Goal: Task Accomplishment & Management: Complete application form

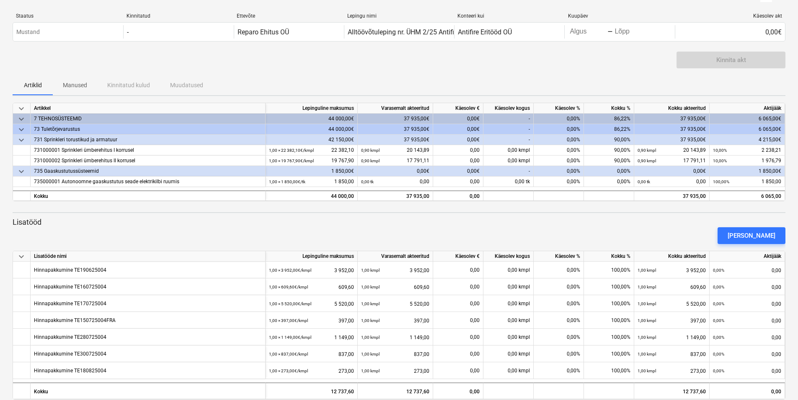
scroll to position [27, 0]
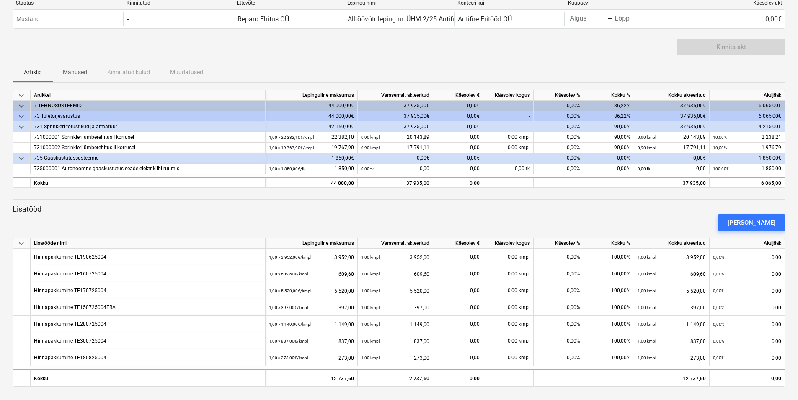
click at [629, 104] on div "86,22%" at bounding box center [609, 106] width 50 height 10
drag, startPoint x: 632, startPoint y: 105, endPoint x: 597, endPoint y: 105, distance: 34.8
click at [597, 105] on div "86,22%" at bounding box center [609, 106] width 50 height 10
drag, startPoint x: 597, startPoint y: 105, endPoint x: 600, endPoint y: 108, distance: 4.5
click at [600, 108] on div "86,22%" at bounding box center [609, 106] width 50 height 10
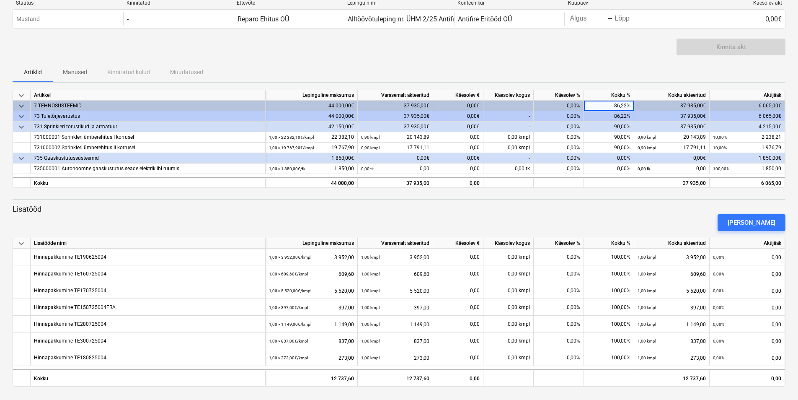
drag, startPoint x: 614, startPoint y: 105, endPoint x: 619, endPoint y: 103, distance: 5.1
click at [619, 103] on div "86,22%" at bounding box center [609, 106] width 50 height 10
drag, startPoint x: 639, startPoint y: 106, endPoint x: 632, endPoint y: 104, distance: 7.3
click at [639, 106] on div "37 935,00€" at bounding box center [671, 106] width 75 height 10
click at [628, 103] on div "86,22%" at bounding box center [609, 106] width 50 height 10
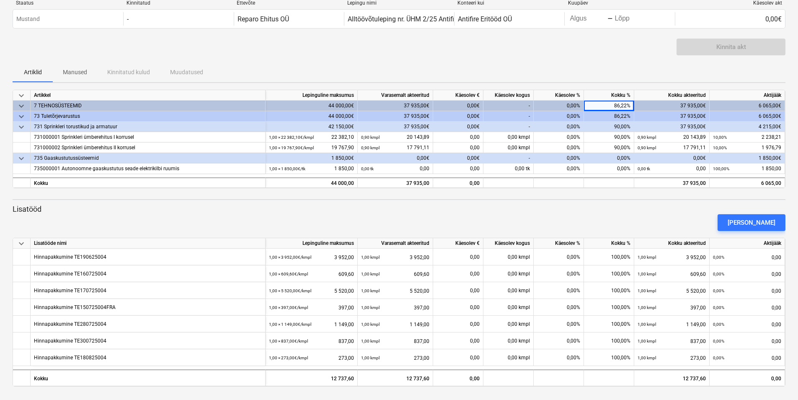
click at [623, 103] on div "86,22%" at bounding box center [609, 106] width 50 height 10
click at [618, 157] on div "0,00%" at bounding box center [609, 158] width 50 height 10
click at [550, 155] on div "0,00%" at bounding box center [559, 158] width 50 height 10
click at [749, 224] on div "[PERSON_NAME]" at bounding box center [752, 222] width 48 height 11
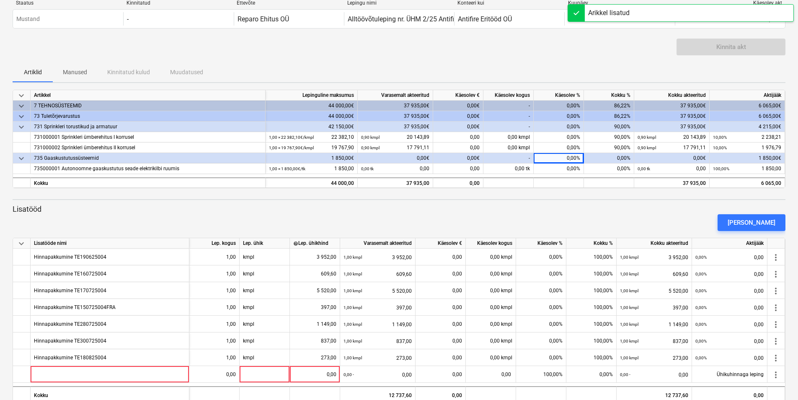
scroll to position [44, 0]
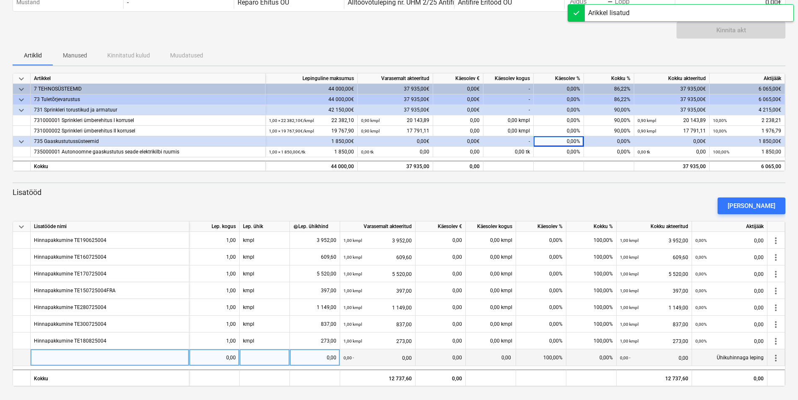
click at [137, 357] on div at bounding box center [110, 357] width 159 height 17
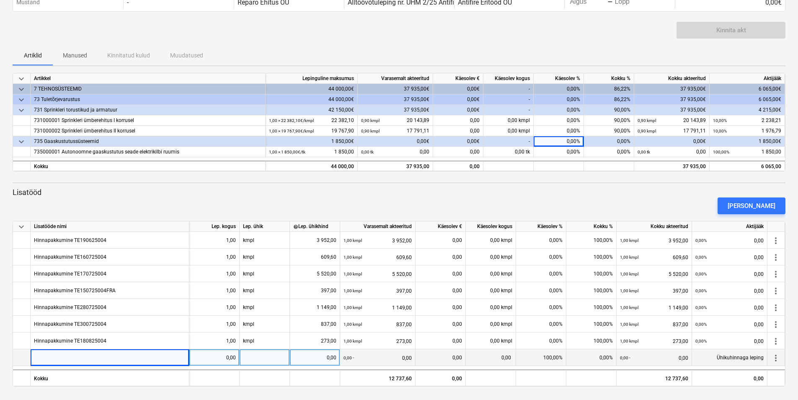
click at [82, 359] on div at bounding box center [110, 357] width 159 height 17
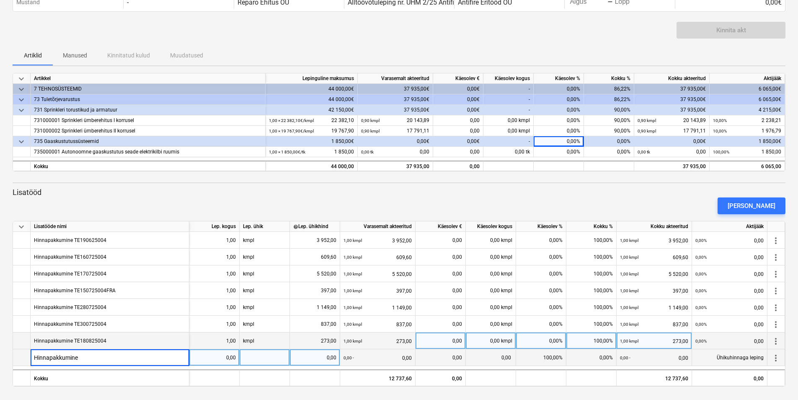
type input "Hinnapakkumine"
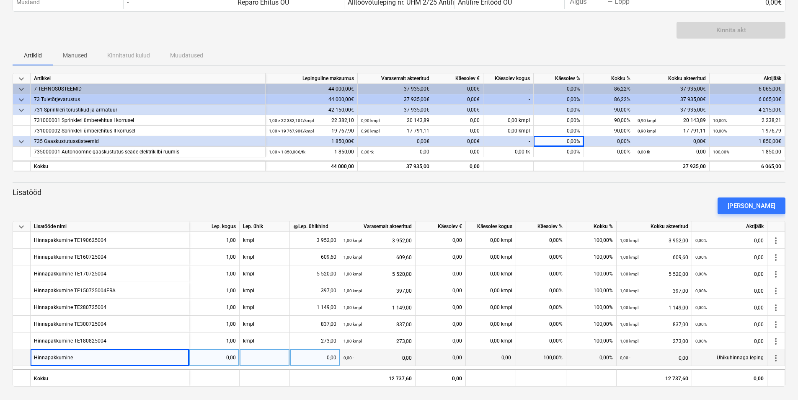
click at [564, 140] on div "0,00%" at bounding box center [559, 141] width 50 height 10
drag, startPoint x: 564, startPoint y: 140, endPoint x: 581, endPoint y: 140, distance: 16.4
click at [581, 140] on div "0,00%" at bounding box center [559, 141] width 50 height 10
drag, startPoint x: 581, startPoint y: 140, endPoint x: 547, endPoint y: 141, distance: 33.9
click at [547, 141] on div "0,00%" at bounding box center [559, 141] width 50 height 10
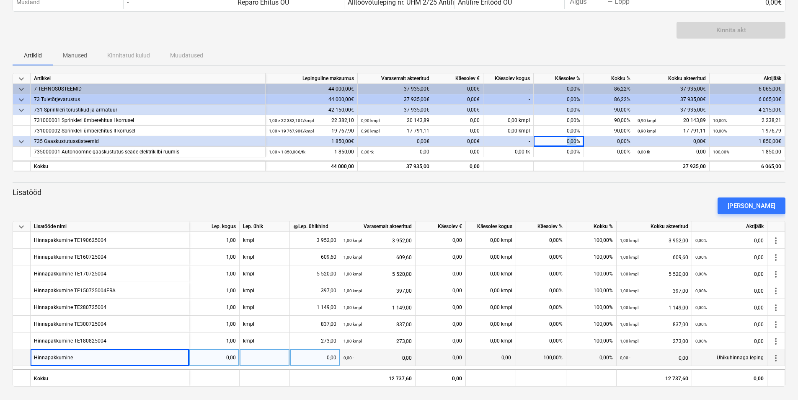
click at [547, 141] on div "0,00%" at bounding box center [559, 141] width 50 height 10
drag, startPoint x: 547, startPoint y: 141, endPoint x: 556, endPoint y: 142, distance: 8.9
click at [556, 142] on div "0,00%" at bounding box center [559, 141] width 50 height 10
click at [165, 359] on div "Hinnapakkumine" at bounding box center [110, 357] width 159 height 17
click at [142, 357] on input "Hinnapakkumine" at bounding box center [110, 357] width 158 height 16
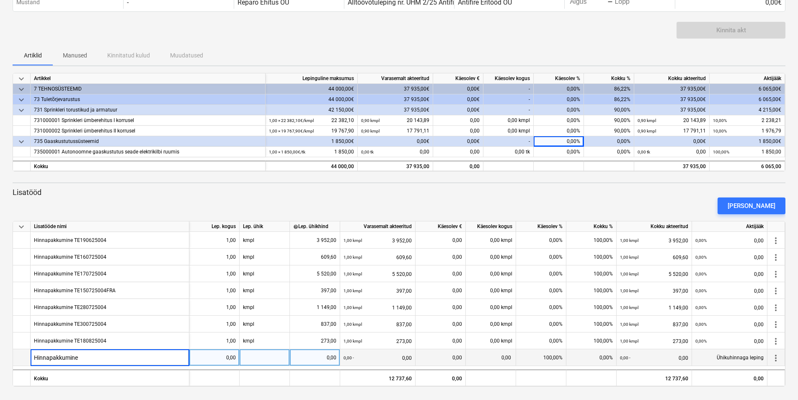
type input "Hinnapakkumine TE130825004"
click at [213, 361] on div "0,00" at bounding box center [214, 357] width 43 height 17
click at [277, 358] on div at bounding box center [265, 357] width 50 height 17
type input "kmpl"
click at [317, 359] on div "0,00" at bounding box center [314, 357] width 43 height 17
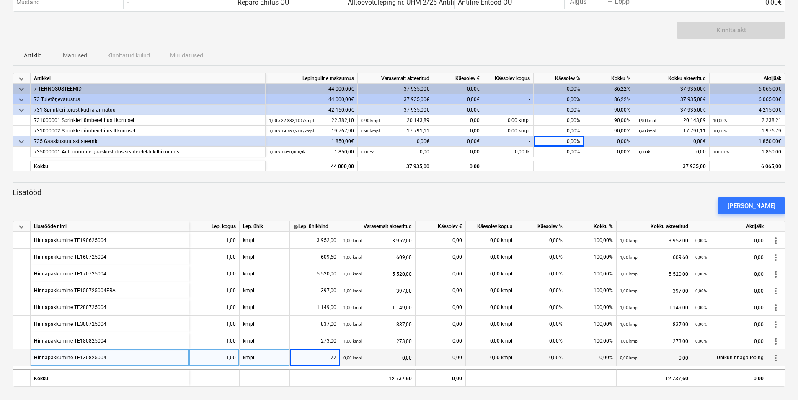
type input "770"
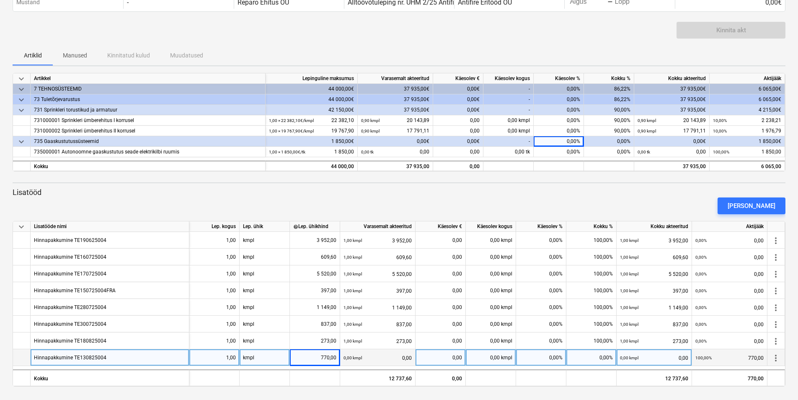
click at [599, 357] on div "0,00%" at bounding box center [592, 357] width 50 height 17
type input "100"
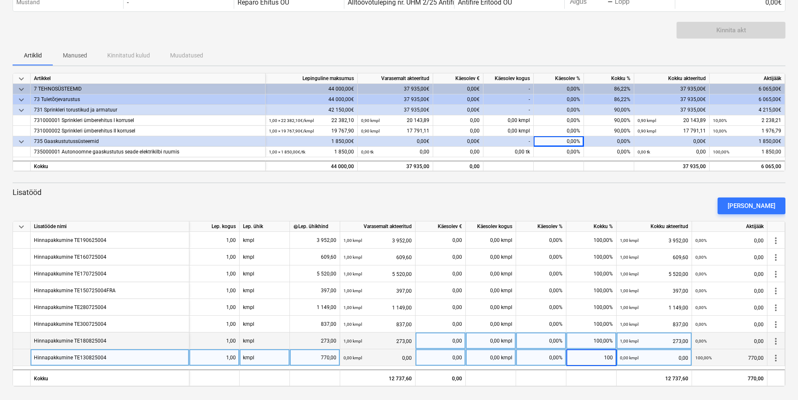
click at [583, 339] on div "100,00%" at bounding box center [592, 340] width 50 height 17
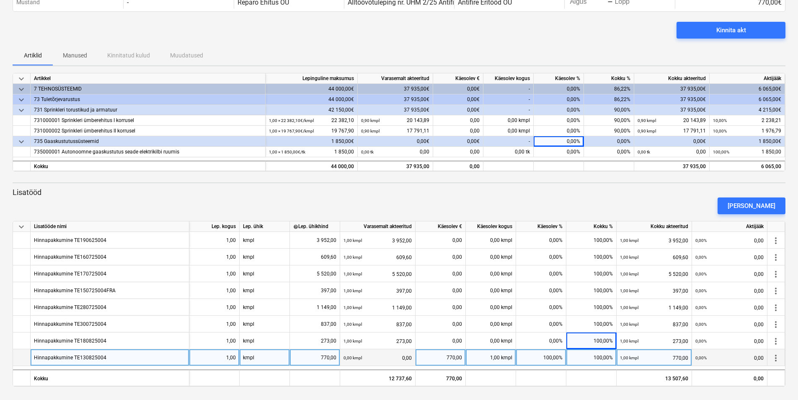
click at [582, 355] on div "100,00%" at bounding box center [592, 357] width 50 height 17
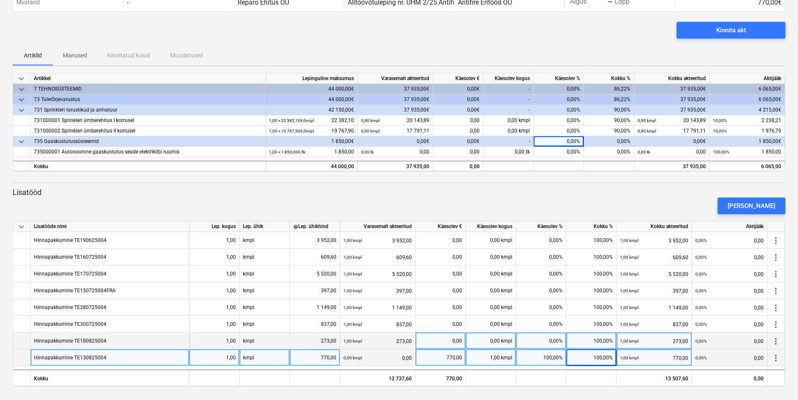
click at [589, 338] on div "100,00%" at bounding box center [592, 340] width 50 height 17
click at [766, 206] on div "[PERSON_NAME]" at bounding box center [752, 205] width 48 height 11
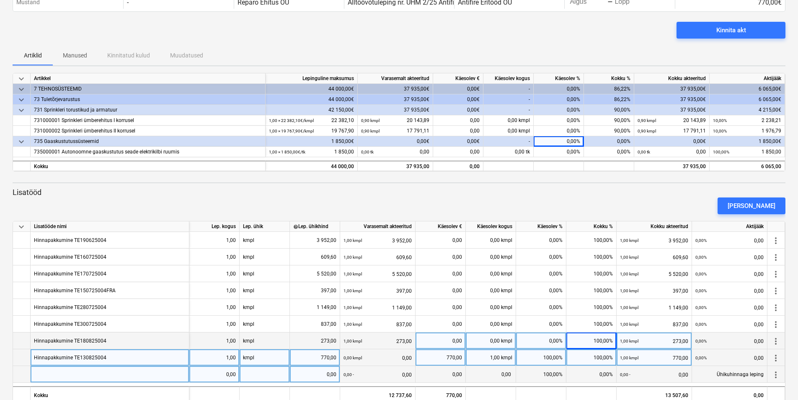
click at [91, 369] on div at bounding box center [110, 374] width 159 height 17
type input "Muudatuskalkulatsioon"
click at [139, 377] on div "Muudatuskalkulatsioon" at bounding box center [110, 374] width 159 height 17
click at [142, 373] on input "Muudatuskalkulatsioon" at bounding box center [110, 374] width 158 height 16
type input "Muudatuskalkulatsioon TE260825004"
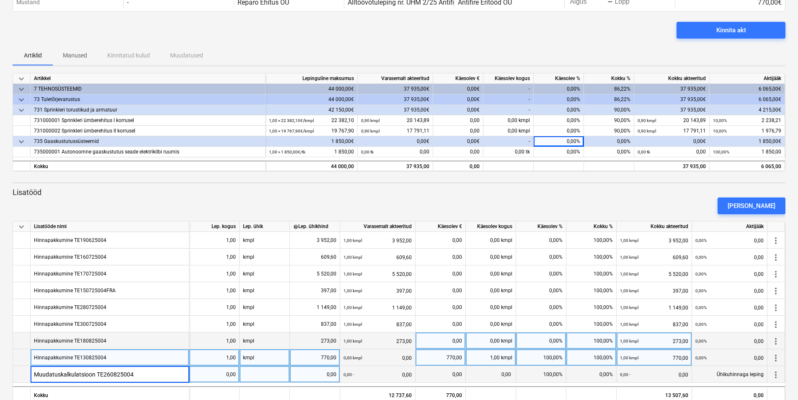
click at [229, 375] on div "0,00" at bounding box center [214, 374] width 43 height 17
click at [315, 377] on div "0,00" at bounding box center [314, 374] width 43 height 17
type input "-198"
click at [317, 358] on div "770,00" at bounding box center [314, 357] width 43 height 17
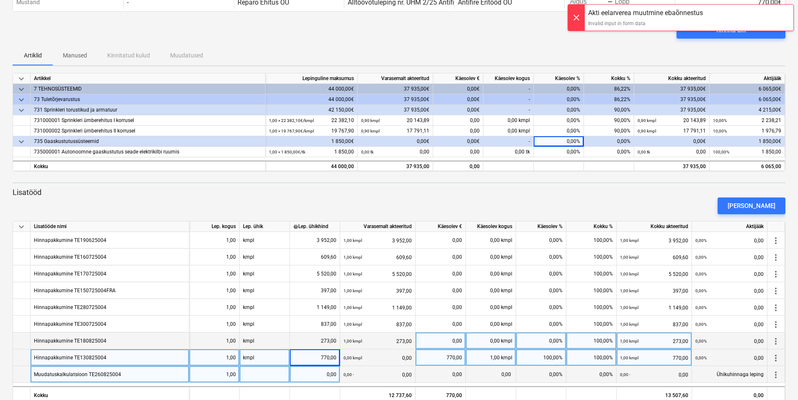
drag, startPoint x: 372, startPoint y: 374, endPoint x: 376, endPoint y: 374, distance: 4.6
click at [372, 374] on div "0,00 - 0,00" at bounding box center [378, 374] width 68 height 17
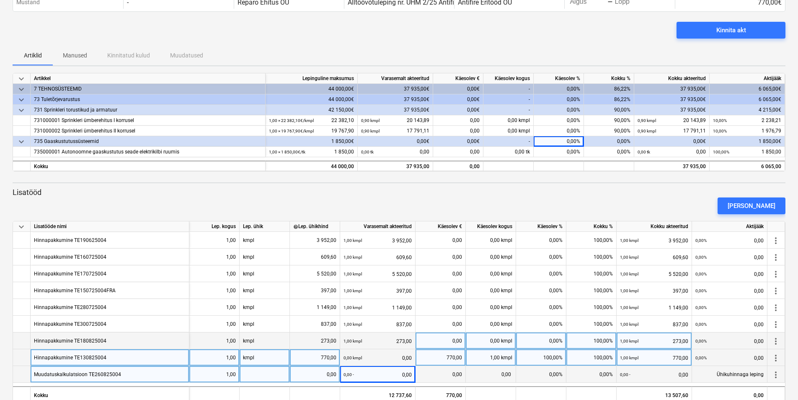
click at [382, 371] on div "0,00 - 0,00" at bounding box center [378, 374] width 68 height 17
click at [143, 375] on div "Muudatuskalkulatsioon TE260825004" at bounding box center [110, 374] width 159 height 17
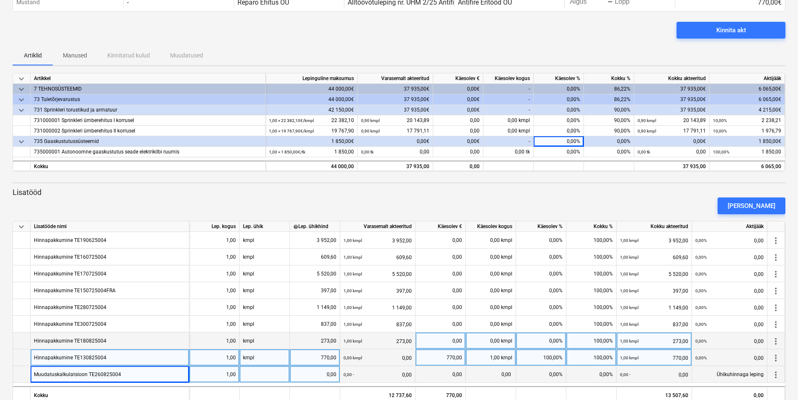
click at [362, 375] on div "0,00 - 0,00" at bounding box center [378, 374] width 68 height 17
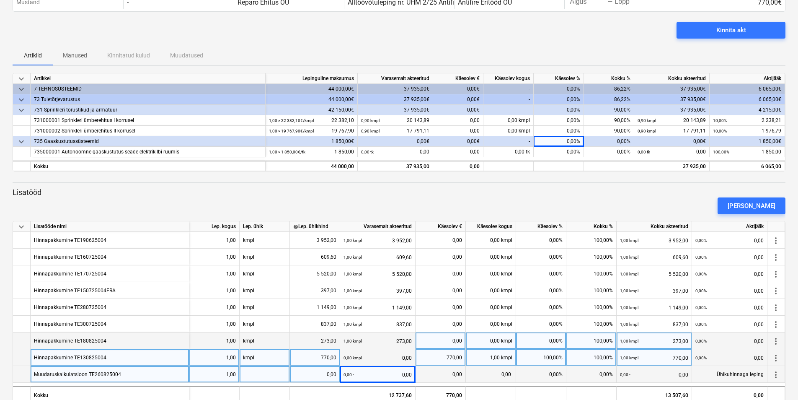
click at [316, 375] on div "0,00" at bounding box center [314, 374] width 43 height 17
click at [162, 375] on div "Muudatuskalkulatsioon TE260825004" at bounding box center [110, 374] width 159 height 17
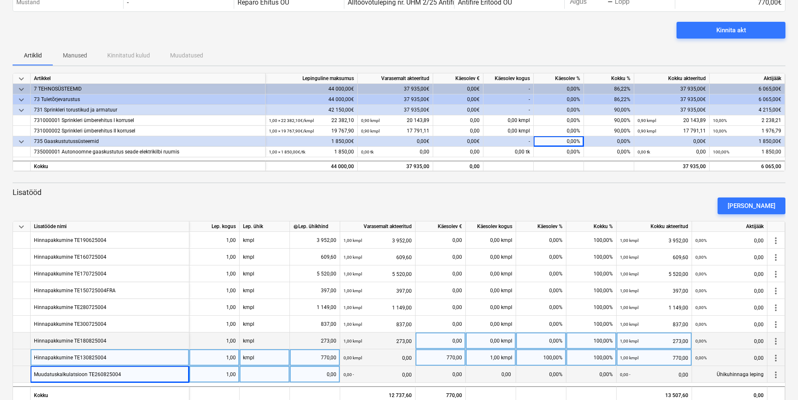
click at [263, 373] on div at bounding box center [265, 374] width 50 height 17
type input "kmpl"
click at [324, 374] on div "0,00" at bounding box center [314, 374] width 43 height 17
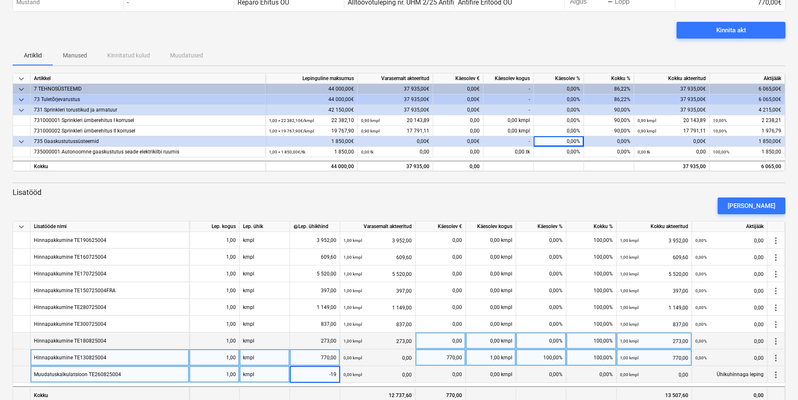
type input "-198"
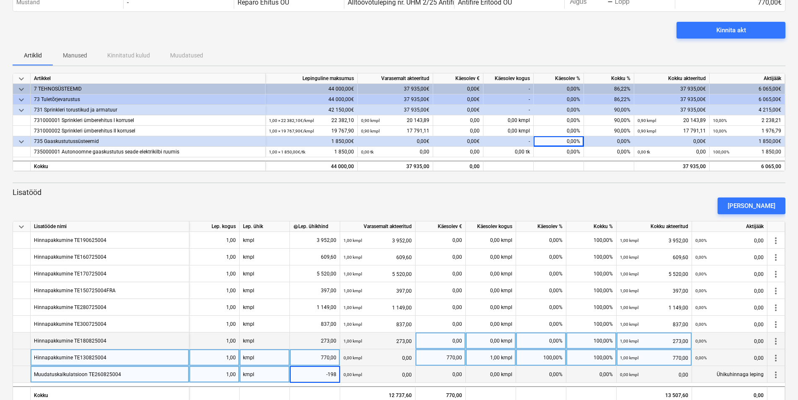
click at [321, 358] on div "770,00" at bounding box center [314, 357] width 43 height 17
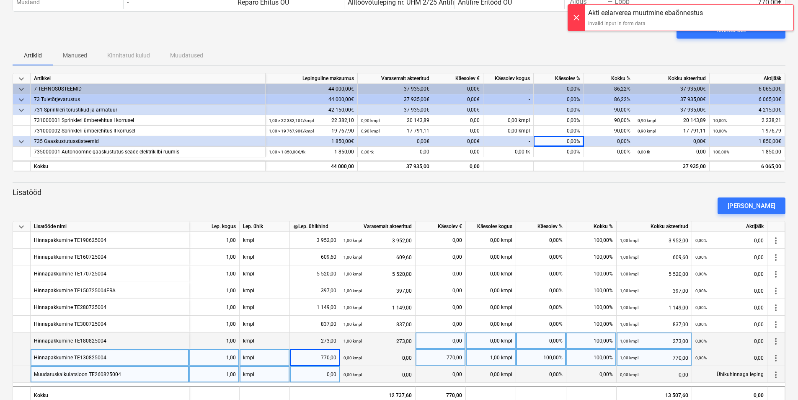
click at [316, 378] on div "0,00" at bounding box center [314, 374] width 43 height 17
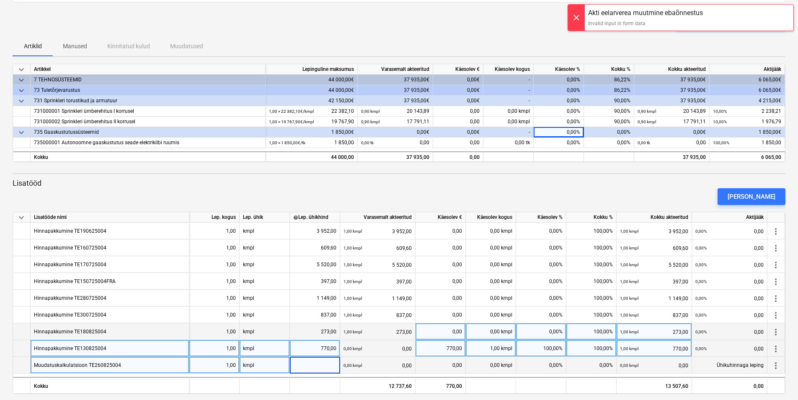
scroll to position [60, 0]
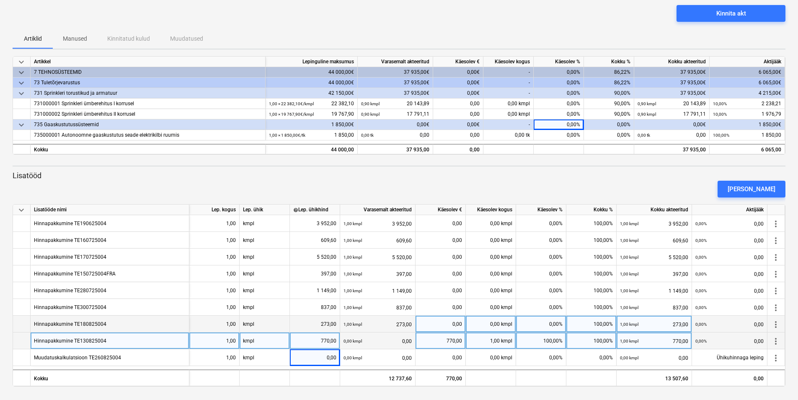
click at [328, 124] on div "1 850,00€" at bounding box center [312, 124] width 92 height 10
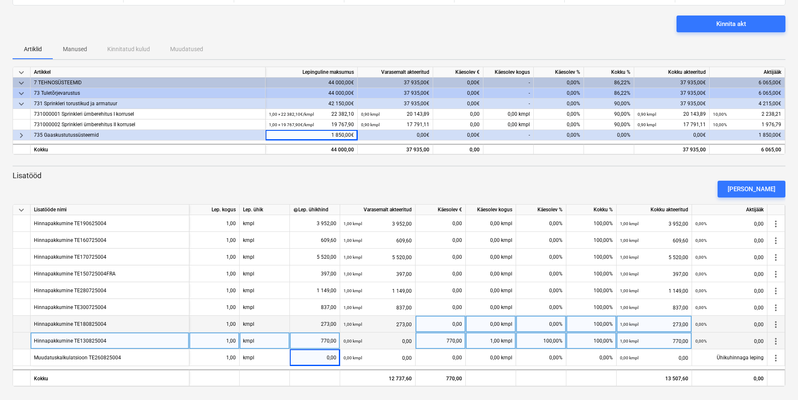
click at [389, 136] on div "0,00€" at bounding box center [395, 135] width 75 height 10
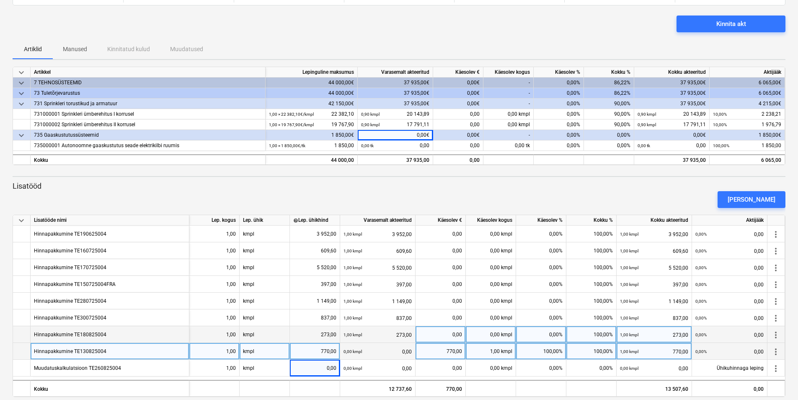
click at [449, 136] on div "0,00€" at bounding box center [458, 135] width 50 height 10
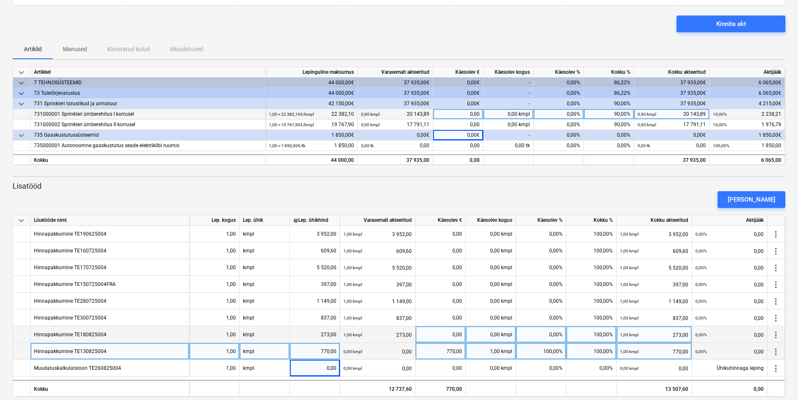
click at [455, 114] on div "0,00" at bounding box center [458, 114] width 50 height 10
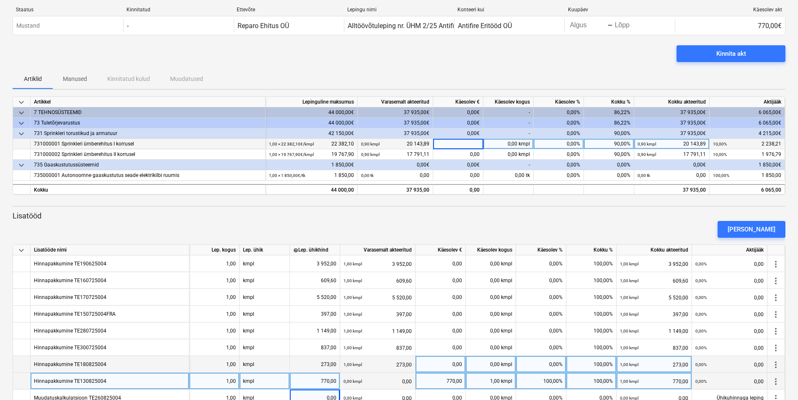
scroll to position [0, 0]
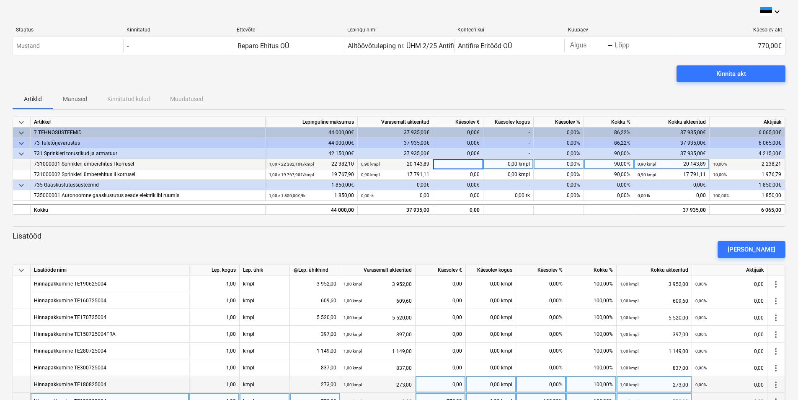
click at [456, 132] on div "0,00€" at bounding box center [458, 132] width 50 height 10
click at [603, 183] on div "0,00%" at bounding box center [609, 185] width 50 height 10
click at [606, 187] on div "0,00%" at bounding box center [609, 185] width 50 height 10
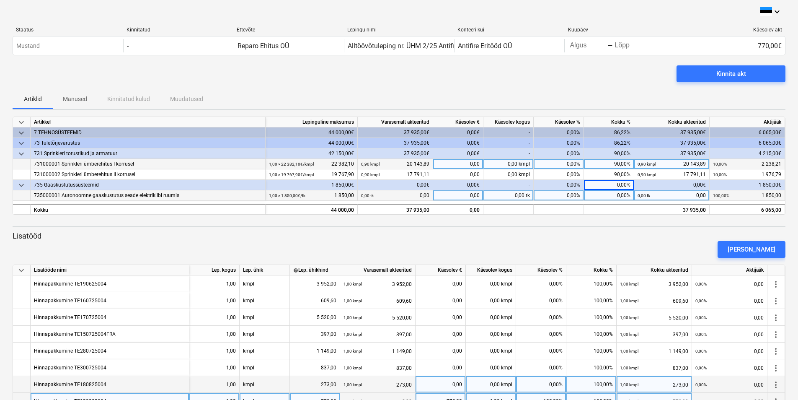
click at [565, 195] on div "0,00%" at bounding box center [559, 195] width 50 height 10
type input "5"
type input "100"
click at [555, 184] on div "0,00%" at bounding box center [559, 185] width 50 height 10
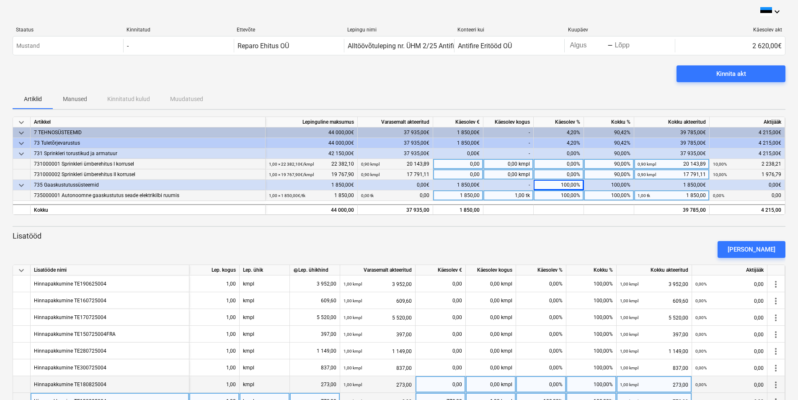
click at [596, 172] on div "90,00%" at bounding box center [609, 174] width 50 height 10
type input "100"
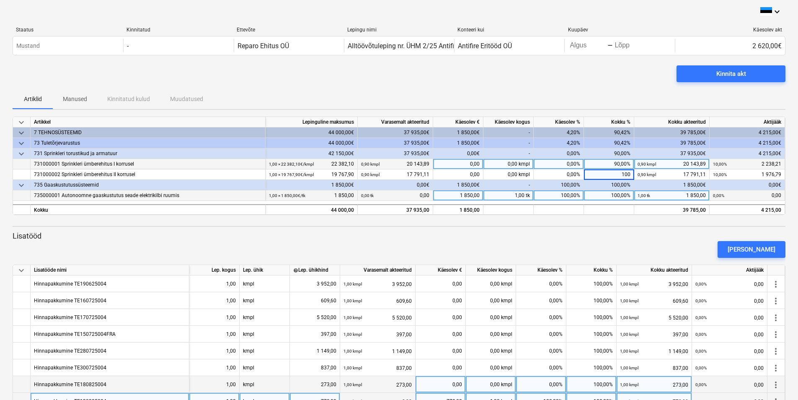
click at [611, 163] on div "90,00%" at bounding box center [609, 164] width 50 height 10
type input "100"
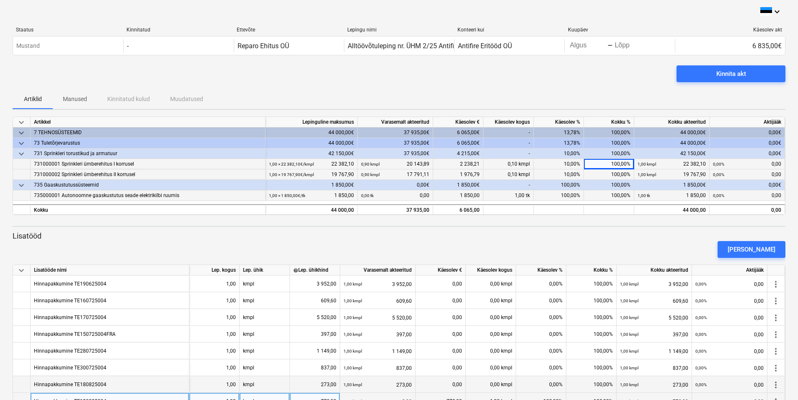
click at [603, 175] on div "100,00%" at bounding box center [609, 174] width 50 height 10
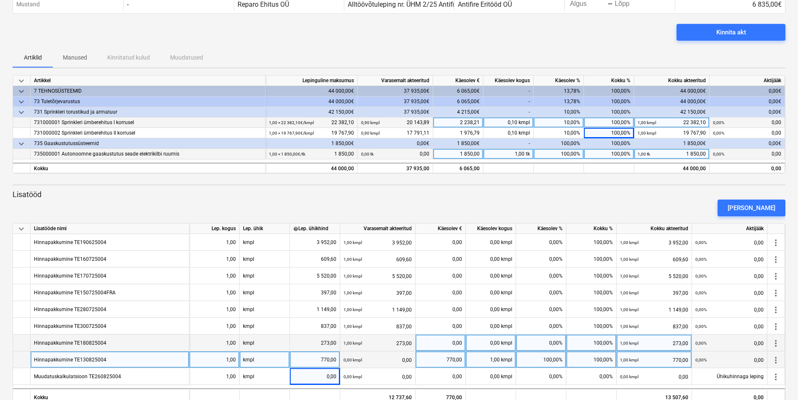
scroll to position [60, 0]
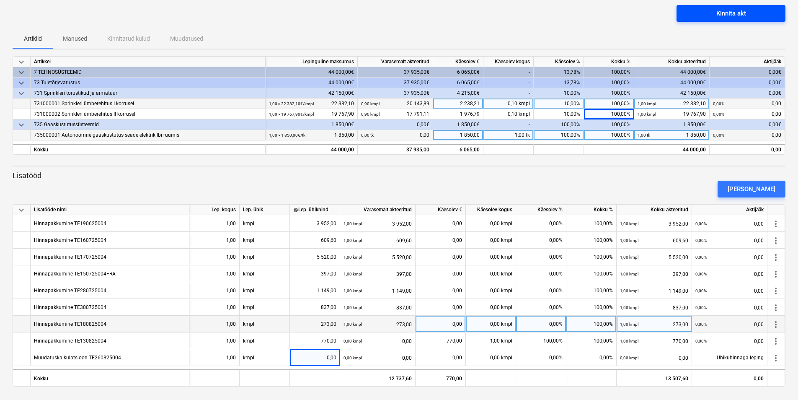
click at [737, 13] on div "Kinnita akt" at bounding box center [732, 13] width 30 height 11
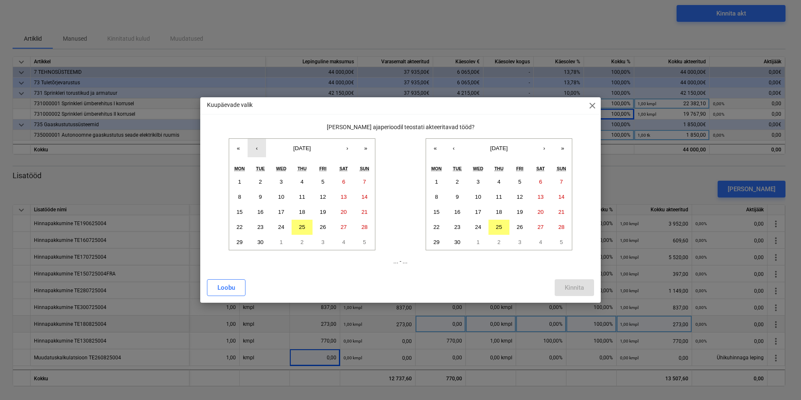
click at [254, 149] on button "‹" at bounding box center [257, 148] width 18 height 18
click at [304, 240] on abbr "28" at bounding box center [302, 242] width 6 height 6
click at [499, 225] on abbr "25" at bounding box center [499, 227] width 6 height 6
click at [583, 288] on div "Kinnita" at bounding box center [574, 287] width 19 height 11
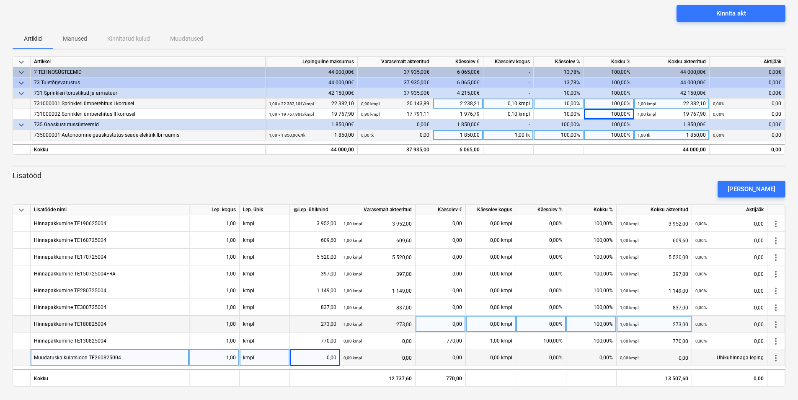
click at [317, 360] on div "0,00" at bounding box center [314, 357] width 43 height 17
type input "-198"
click at [144, 355] on div "Muudatuskalkulatsioon TE260825004" at bounding box center [110, 357] width 159 height 17
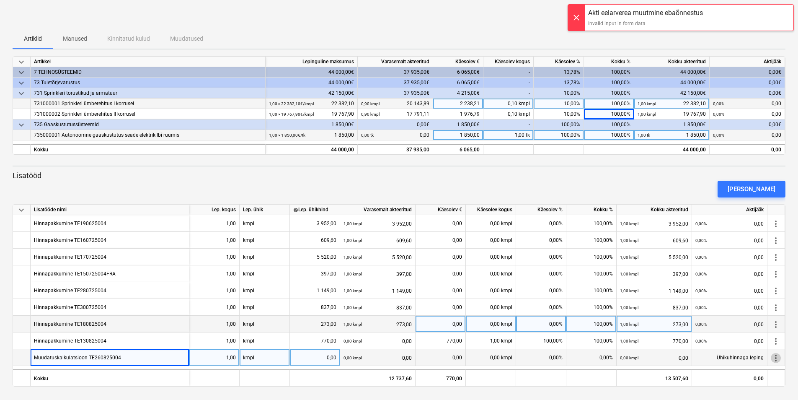
click at [777, 359] on span "more_vert" at bounding box center [776, 358] width 10 height 10
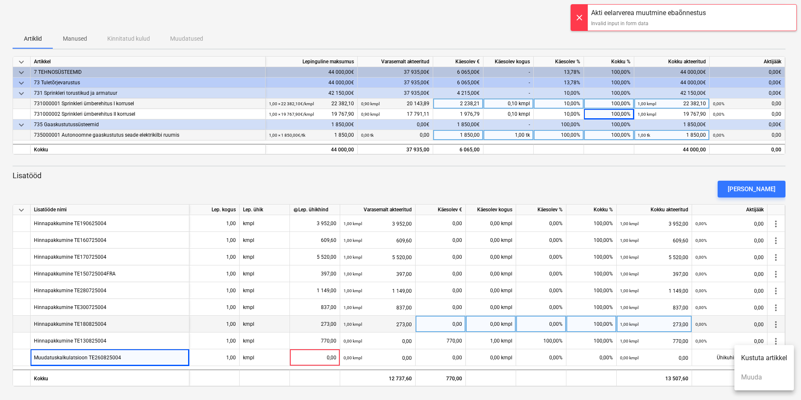
click at [776, 359] on li "Kustuta artikkel" at bounding box center [765, 357] width 60 height 19
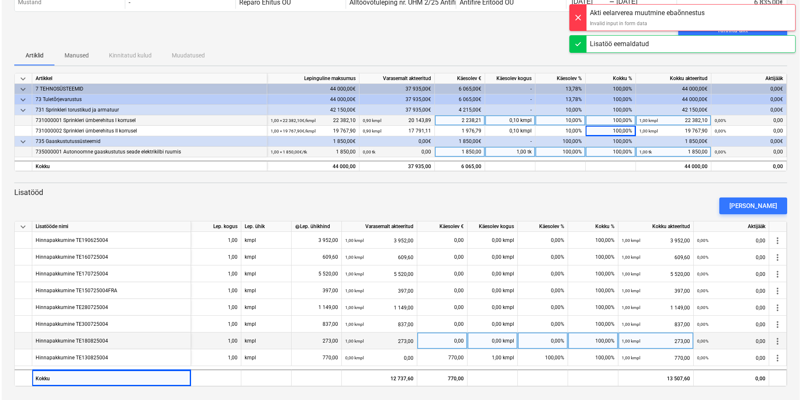
scroll to position [44, 0]
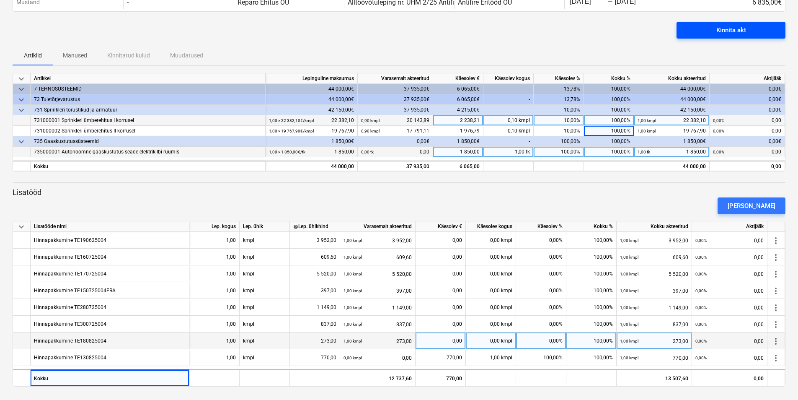
click at [745, 30] on div "Kinnita akt" at bounding box center [732, 30] width 30 height 11
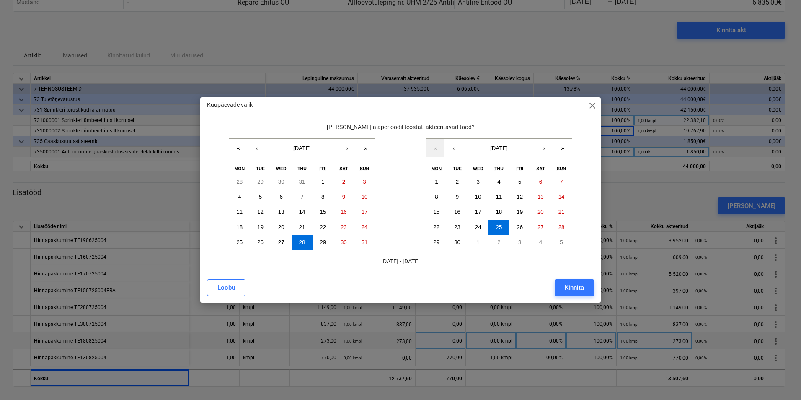
click at [580, 287] on div "Kinnita" at bounding box center [574, 287] width 19 height 11
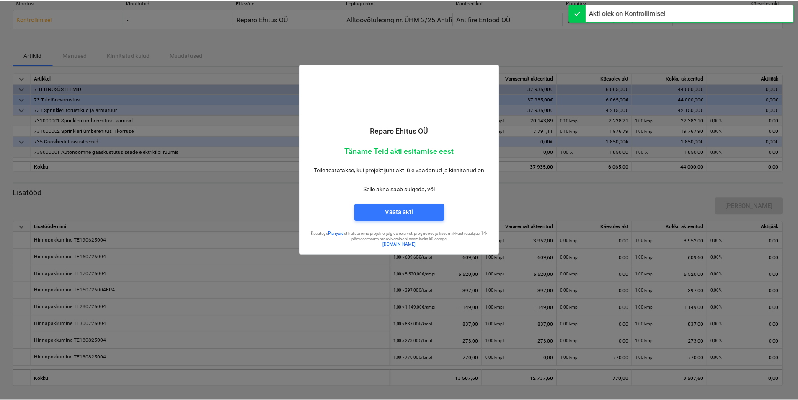
scroll to position [27, 0]
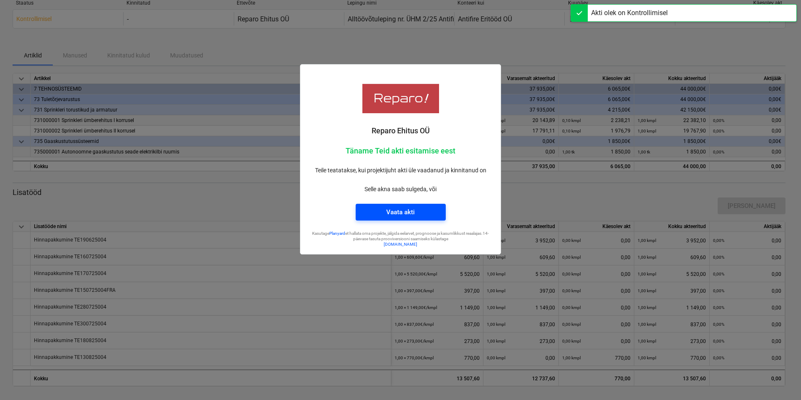
click at [397, 211] on div "Vaata akti" at bounding box center [400, 212] width 28 height 11
